Goal: Information Seeking & Learning: Learn about a topic

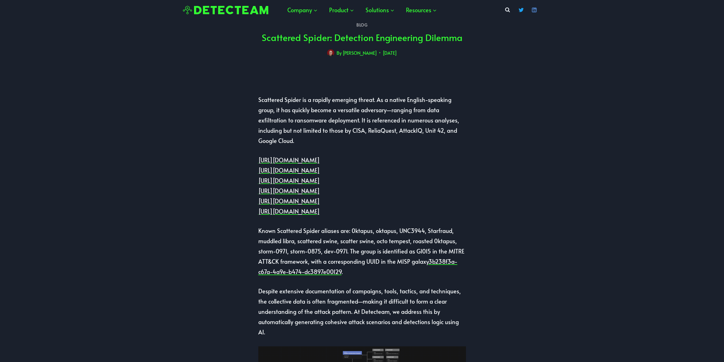
drag, startPoint x: 605, startPoint y: 89, endPoint x: 582, endPoint y: 74, distance: 27.2
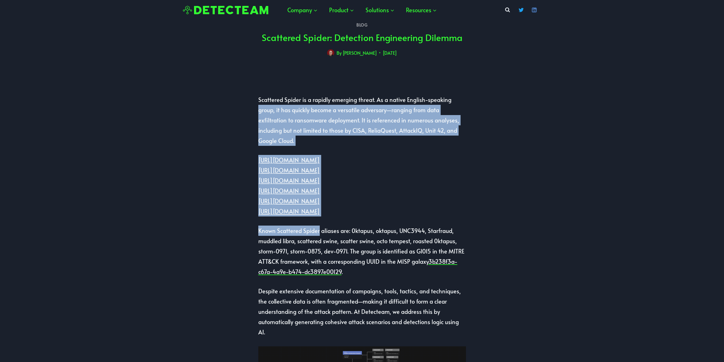
drag, startPoint x: 496, startPoint y: 144, endPoint x: 241, endPoint y: 204, distance: 261.7
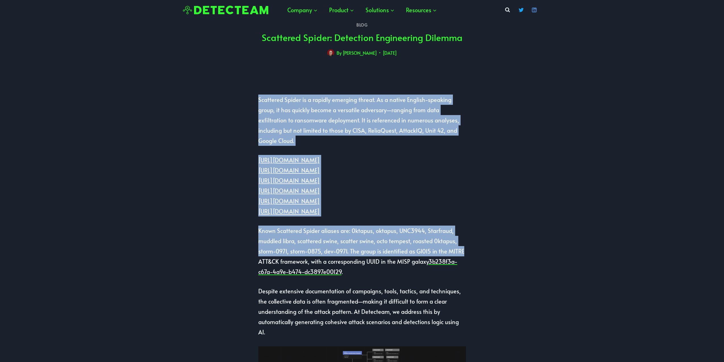
drag, startPoint x: 300, startPoint y: 163, endPoint x: 641, endPoint y: 295, distance: 365.2
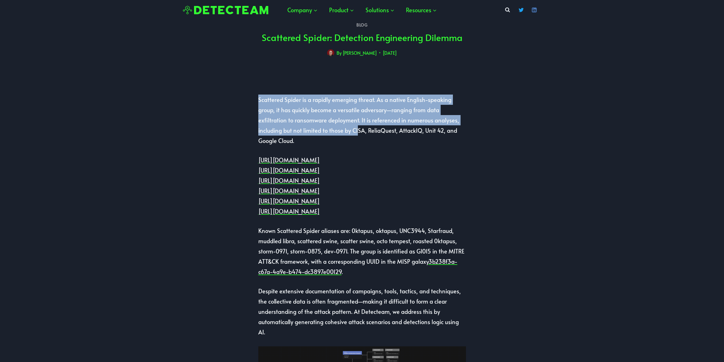
drag, startPoint x: 248, startPoint y: 86, endPoint x: 354, endPoint y: 131, distance: 115.1
click at [325, 134] on p "Scattered Spider is a rapidly emerging threat. As a native English-speaking gro…" at bounding box center [362, 119] width 208 height 51
drag, startPoint x: 313, startPoint y: 139, endPoint x: 261, endPoint y: 92, distance: 69.3
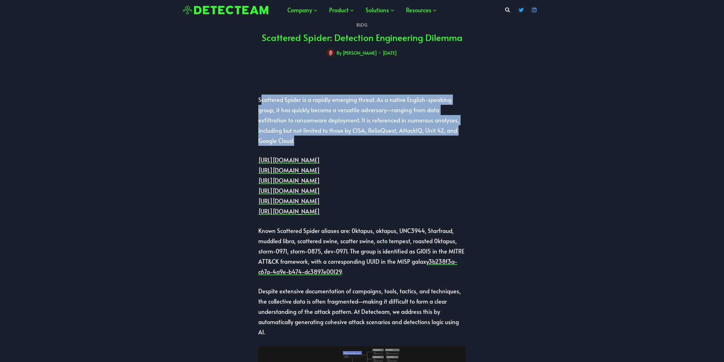
drag, startPoint x: 269, startPoint y: 107, endPoint x: 314, endPoint y: 137, distance: 53.7
click at [314, 137] on p "Scattered Spider is a rapidly emerging threat. As a native English-speaking gro…" at bounding box center [362, 119] width 208 height 51
drag, startPoint x: 185, startPoint y: 83, endPoint x: 510, endPoint y: 138, distance: 329.8
